Goal: Information Seeking & Learning: Learn about a topic

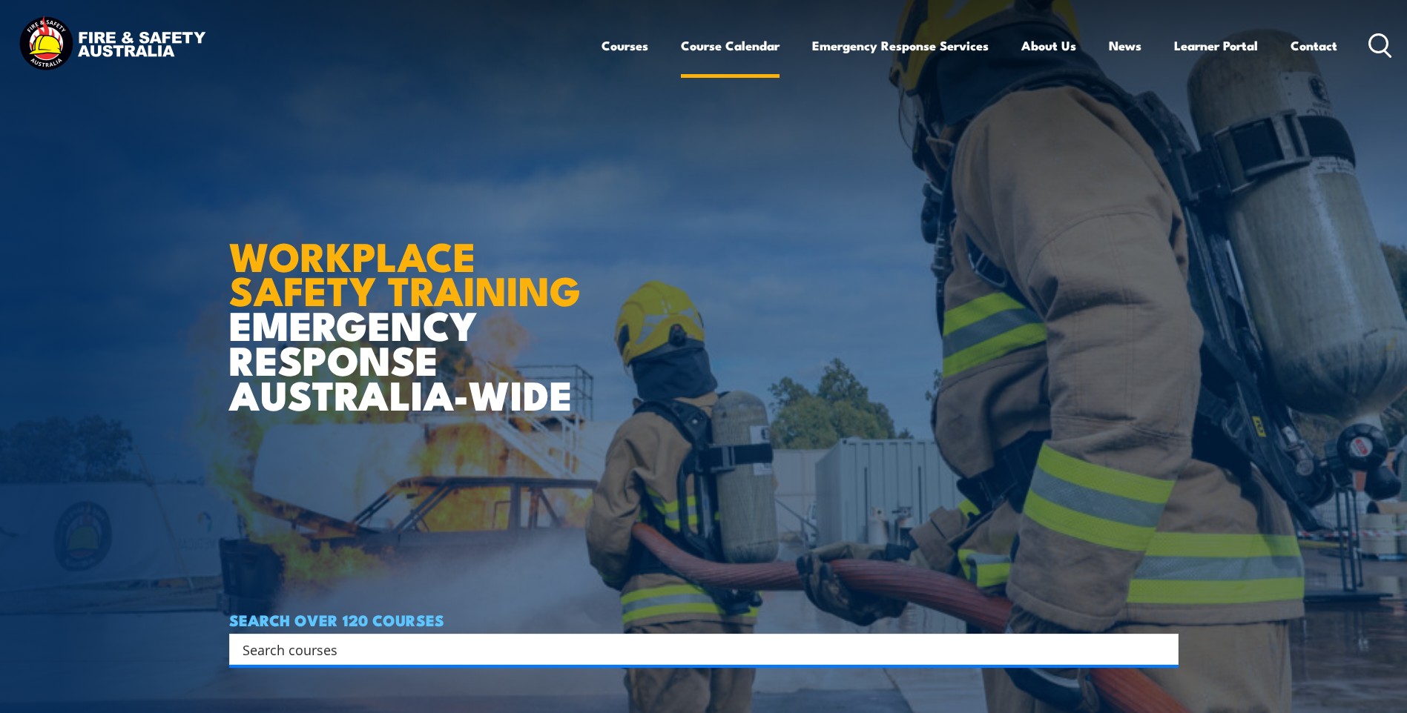
click at [760, 44] on link "Course Calendar" at bounding box center [730, 45] width 99 height 39
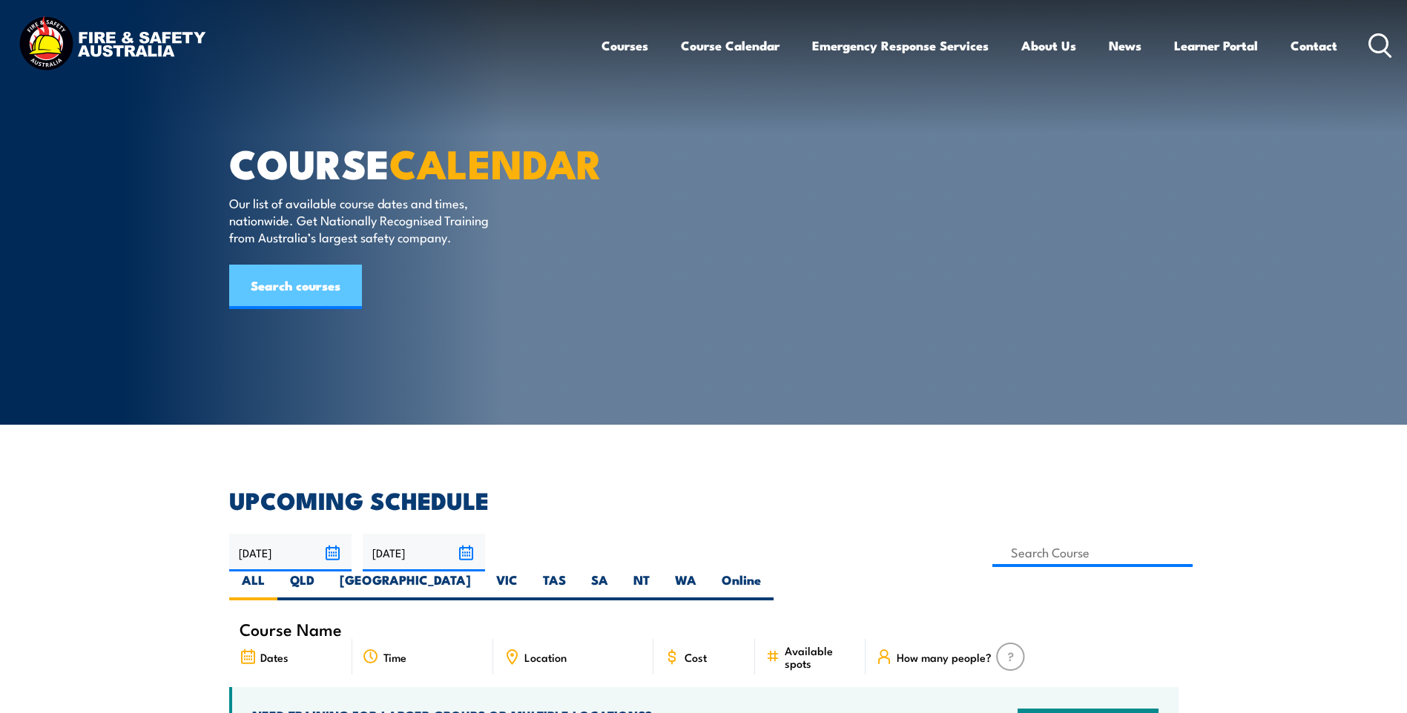
click at [280, 306] on link "Search courses" at bounding box center [295, 287] width 133 height 44
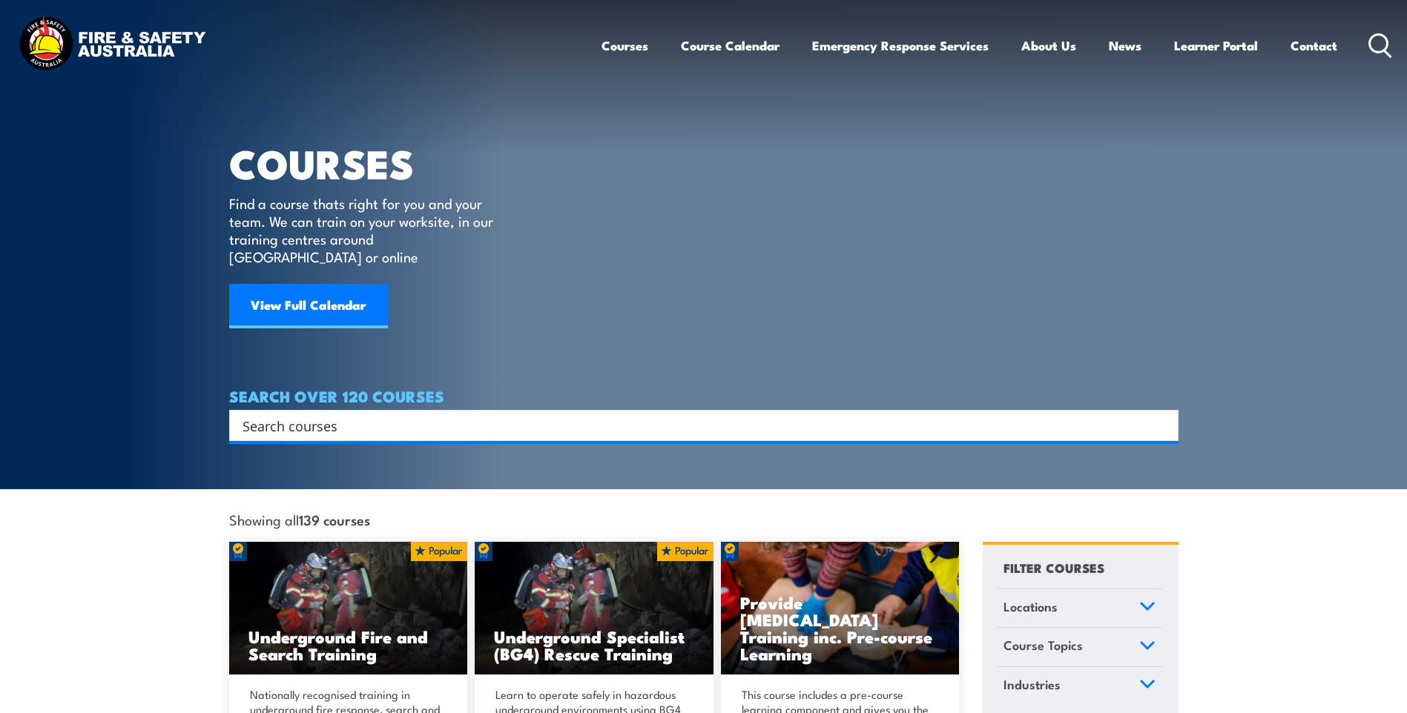
click at [284, 415] on input "Search input" at bounding box center [694, 426] width 903 height 22
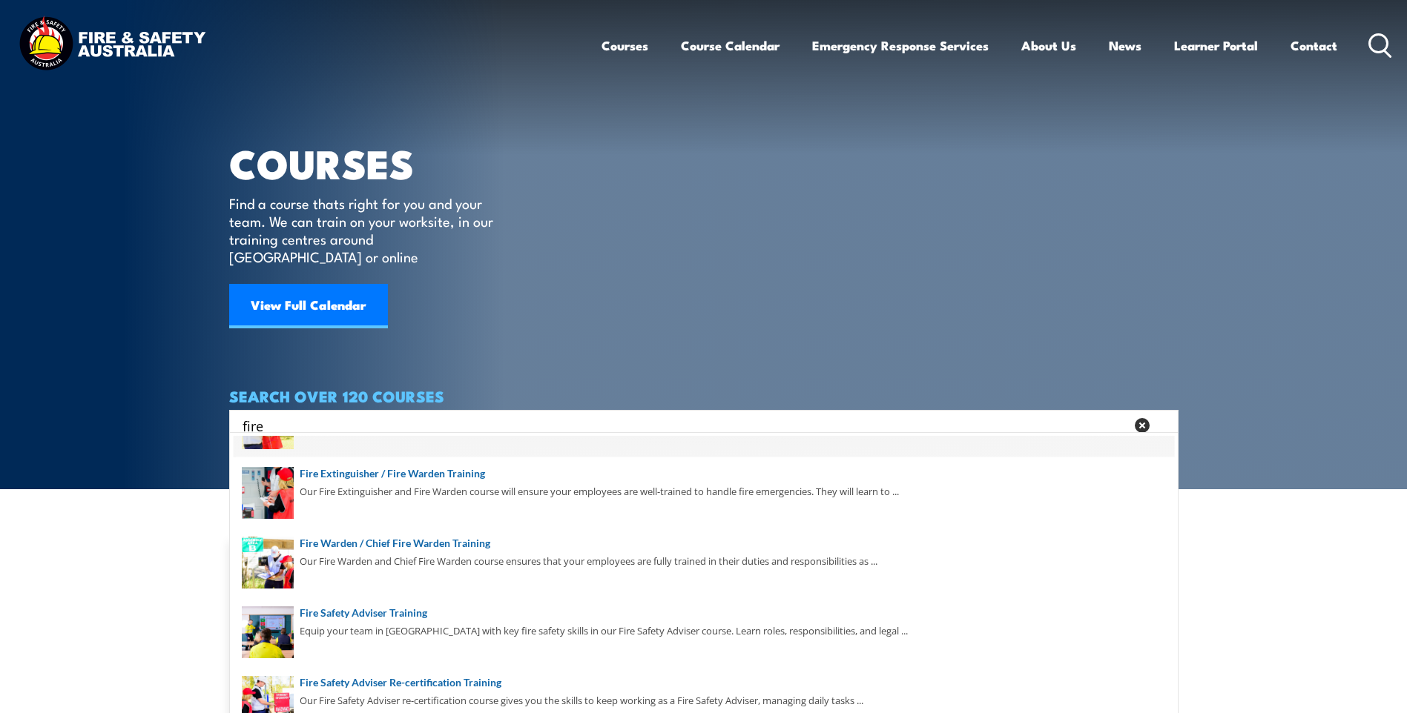
scroll to position [74, 0]
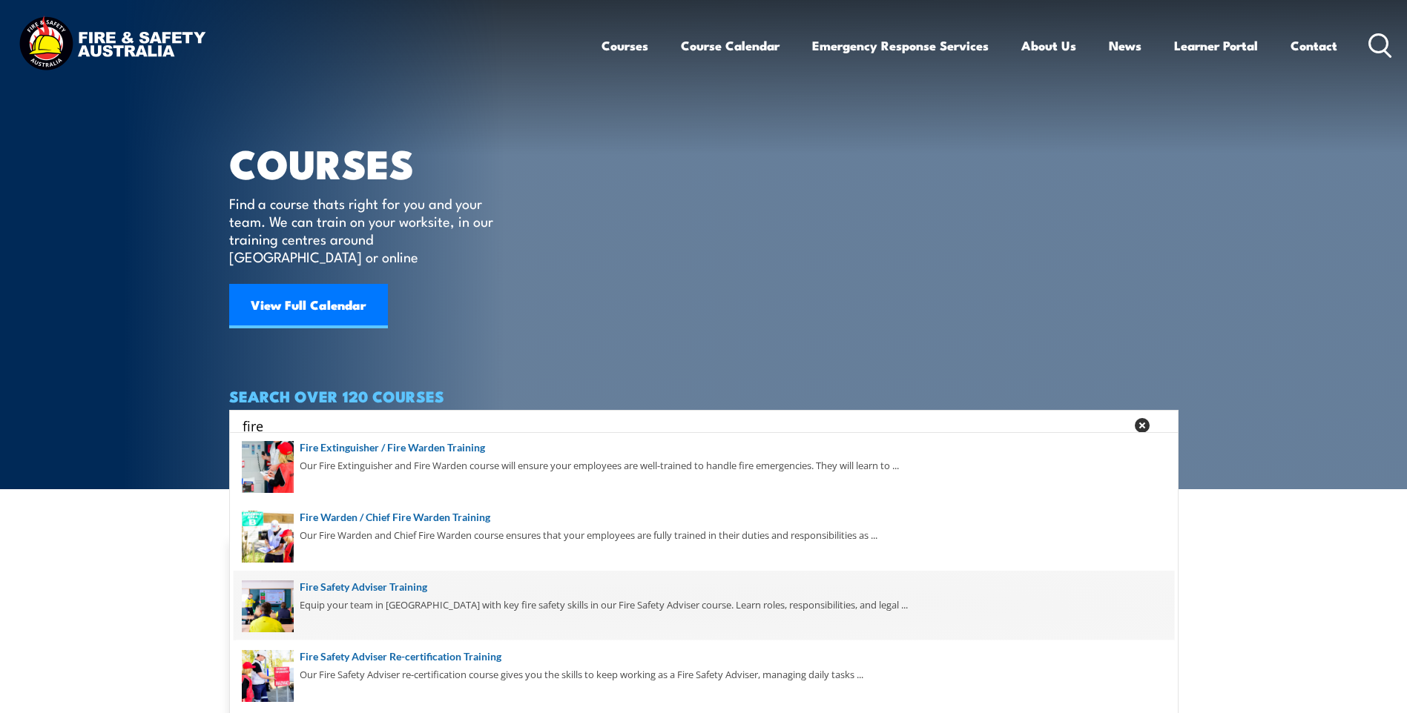
type input "fire"
click at [398, 590] on span at bounding box center [704, 606] width 940 height 70
